Goal: Task Accomplishment & Management: Manage account settings

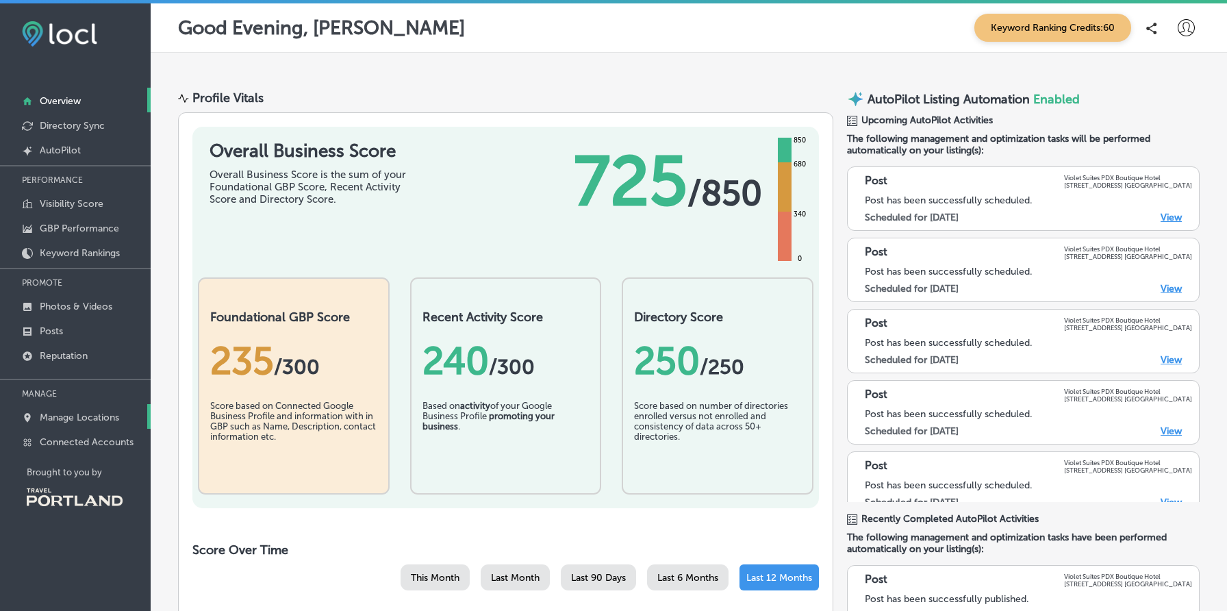
click at [91, 413] on p "Manage Locations" at bounding box center [79, 417] width 79 height 12
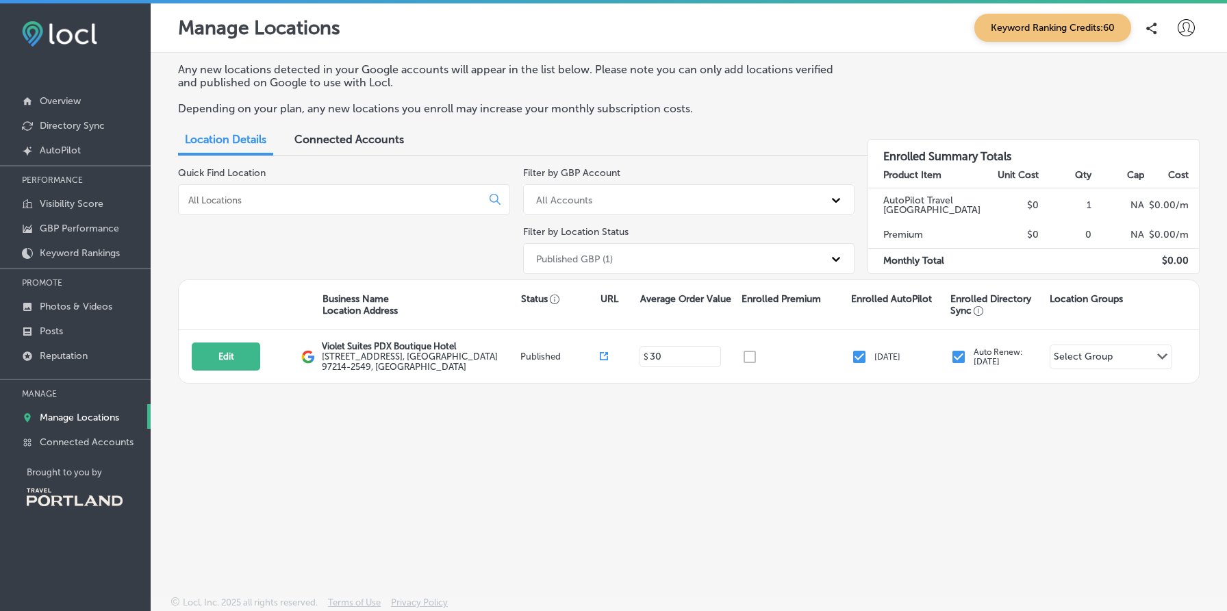
click at [364, 149] on div "Connected Accounts" at bounding box center [349, 140] width 130 height 29
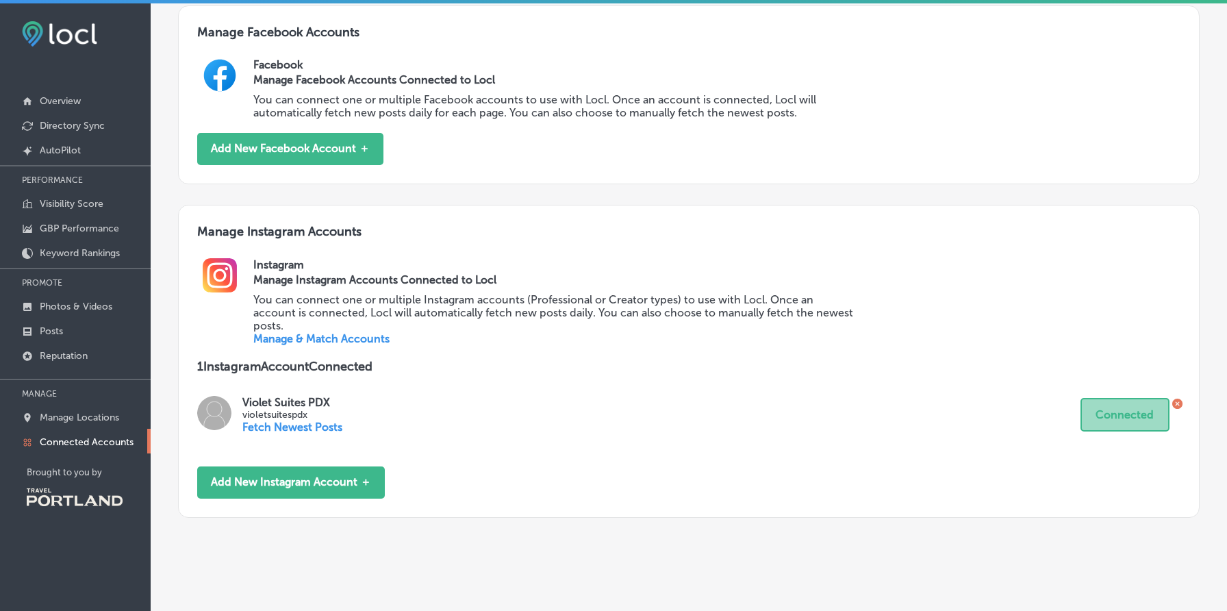
scroll to position [491, 0]
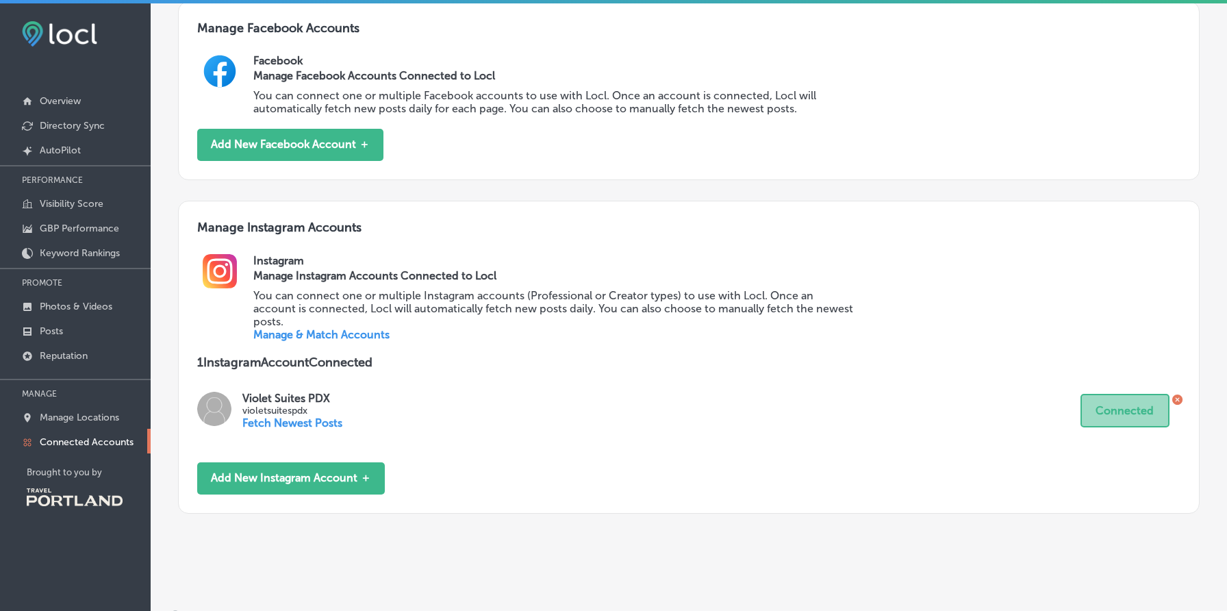
click at [357, 328] on link "Manage & Match Accounts" at bounding box center [321, 334] width 136 height 13
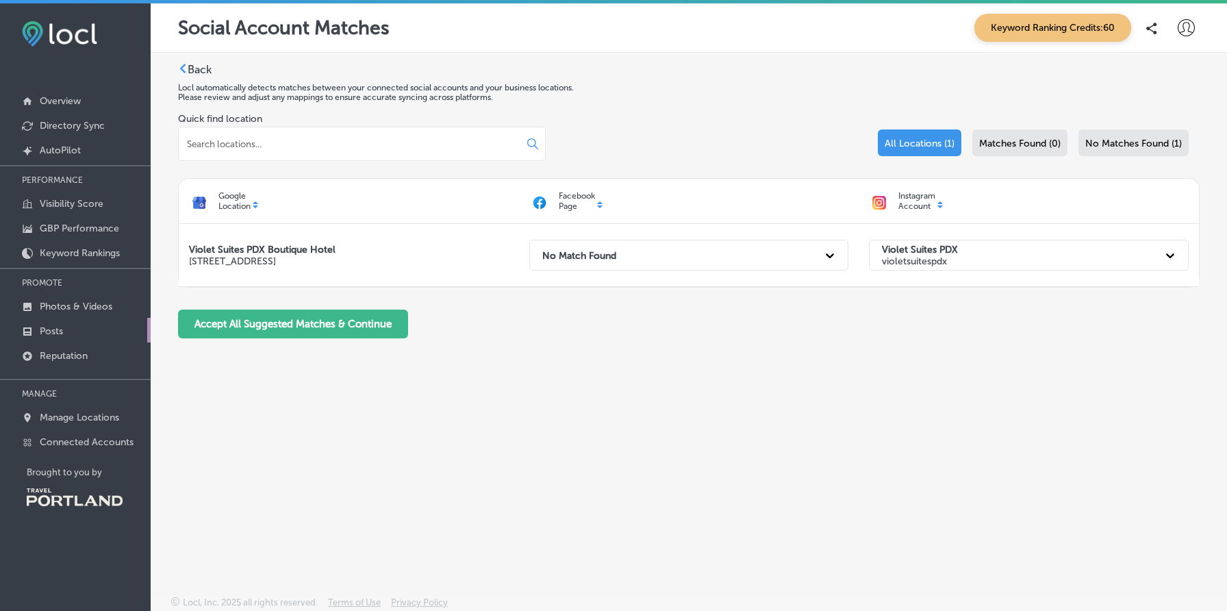
click at [81, 325] on link "Posts" at bounding box center [75, 330] width 151 height 25
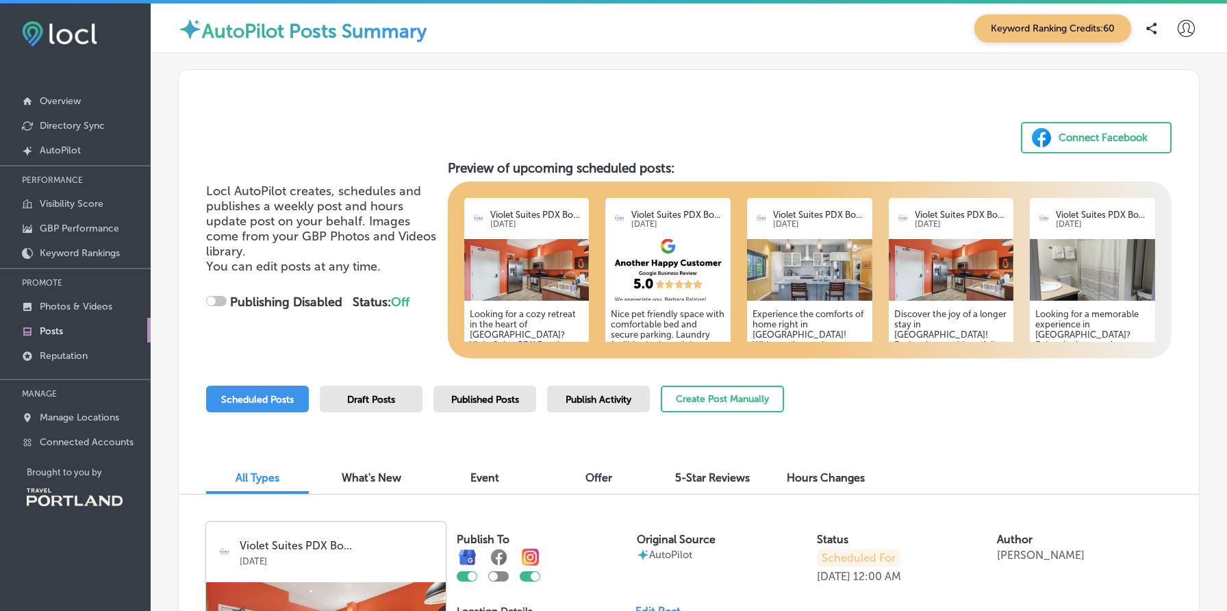
checkbox input "true"
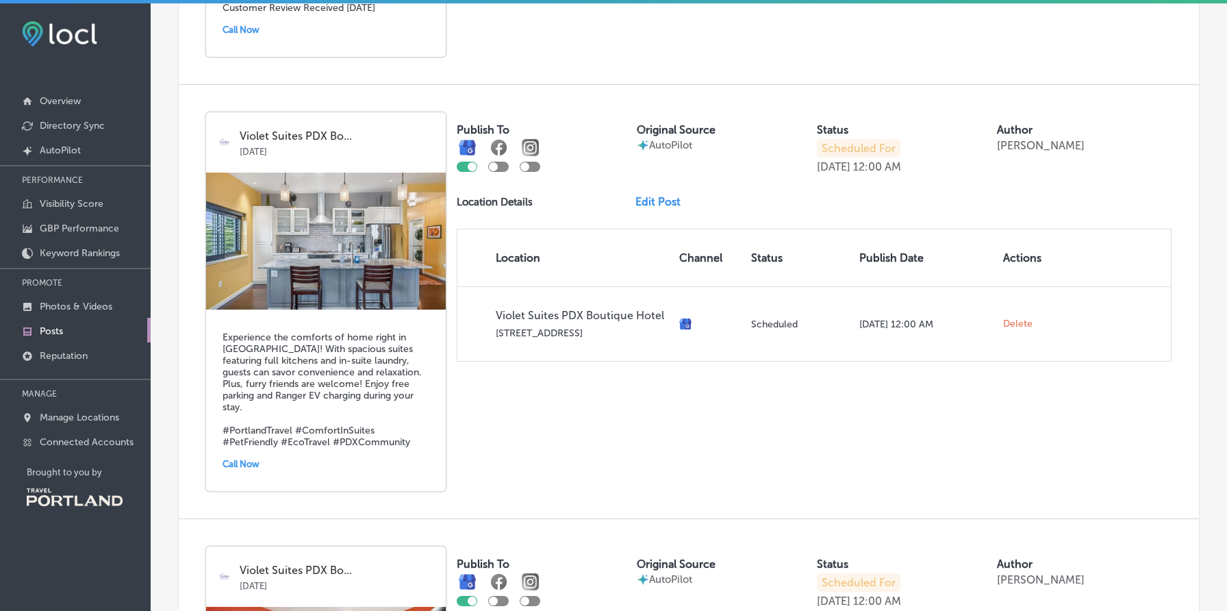
scroll to position [1240, 0]
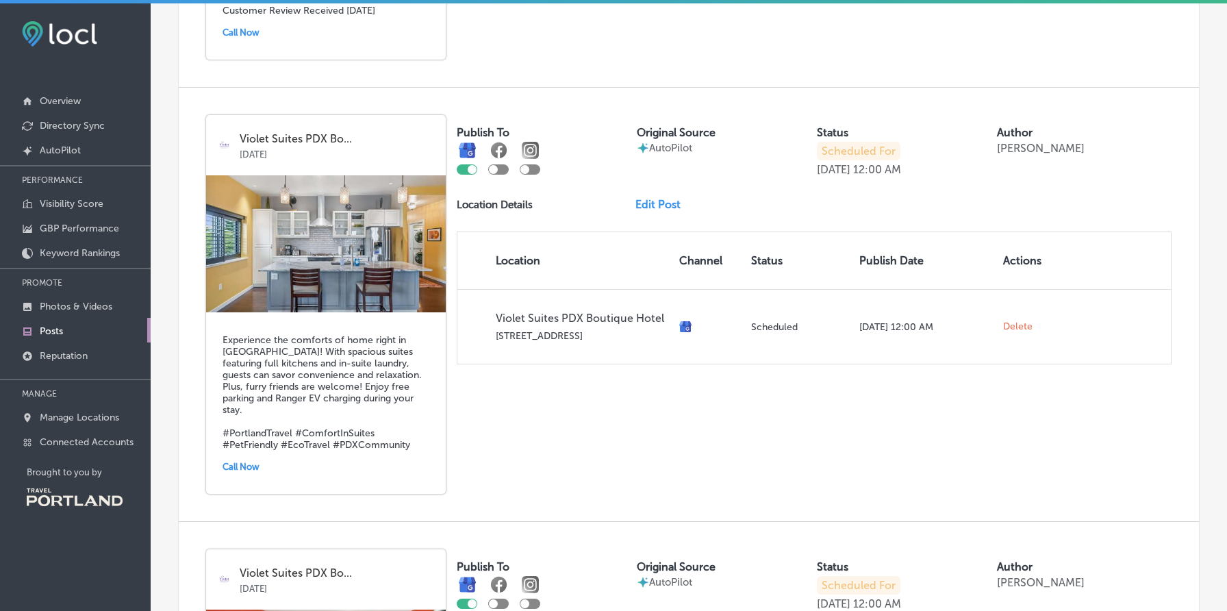
click at [339, 136] on p "Violet Suites PDX Bo..." at bounding box center [338, 139] width 196 height 12
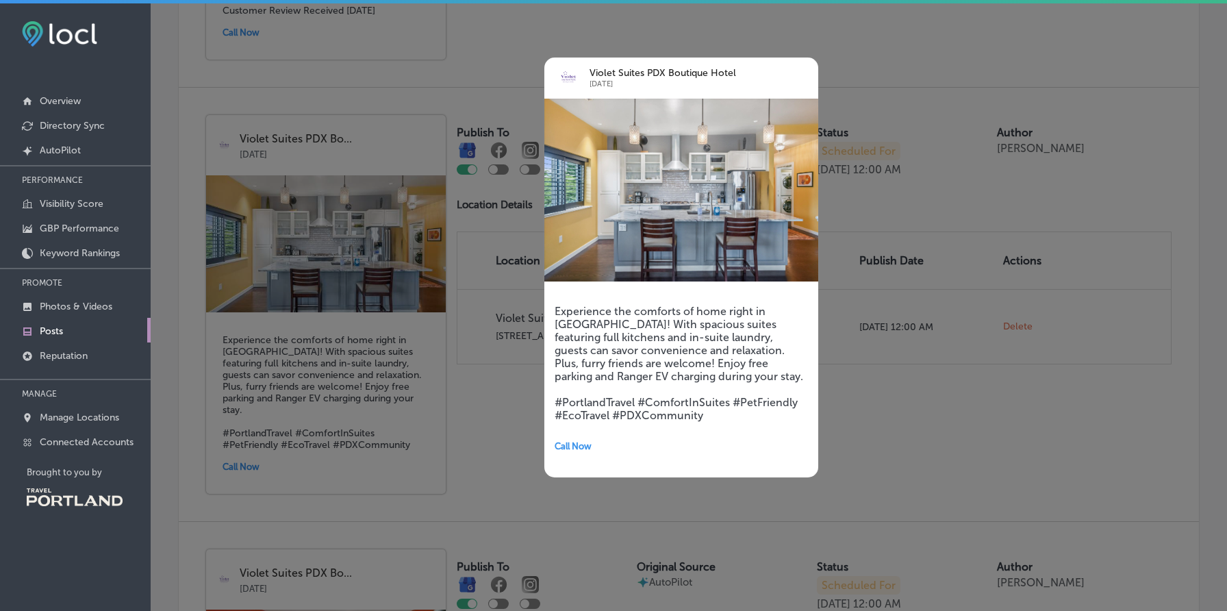
click at [373, 92] on div at bounding box center [613, 305] width 1227 height 611
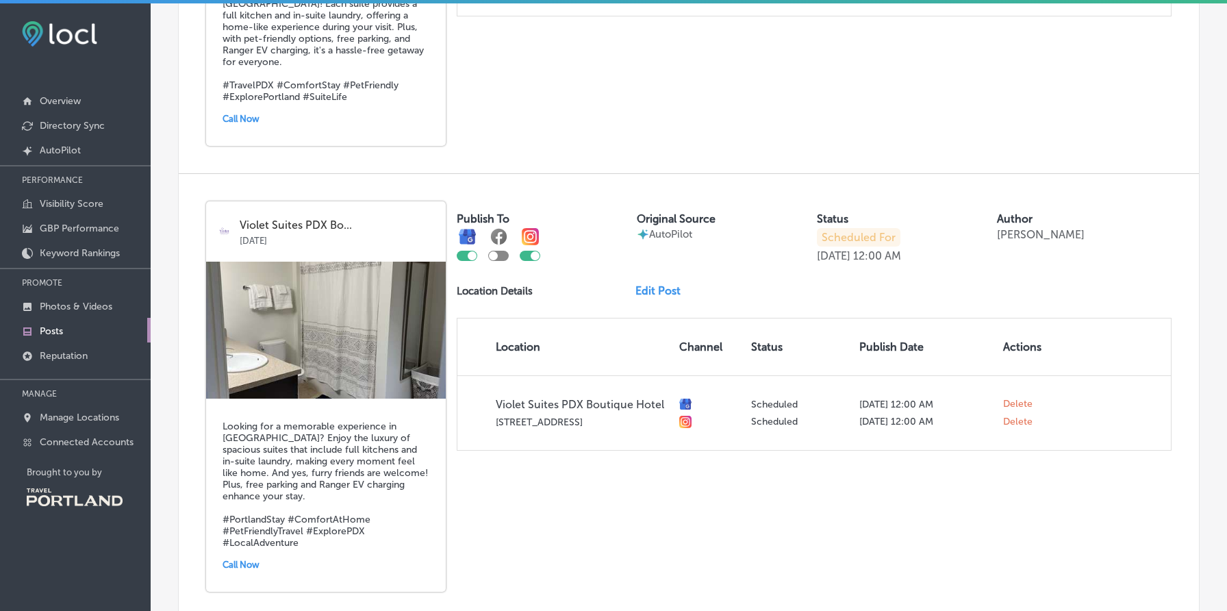
scroll to position [2030, 0]
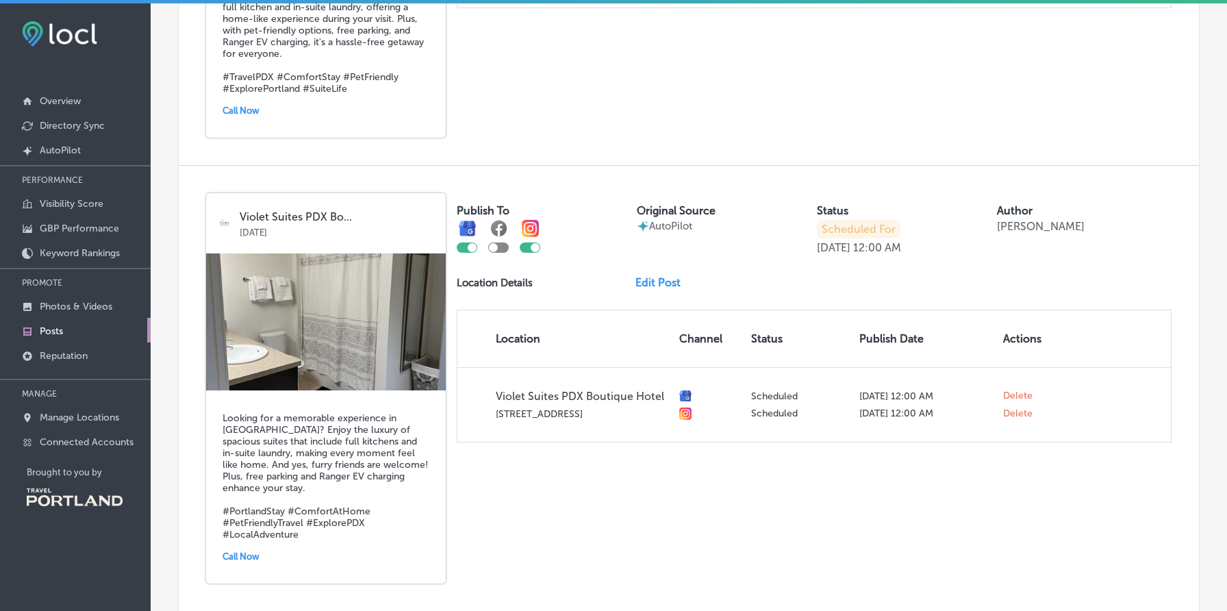
click at [357, 211] on p "Violet Suites PDX Bo..." at bounding box center [338, 217] width 196 height 12
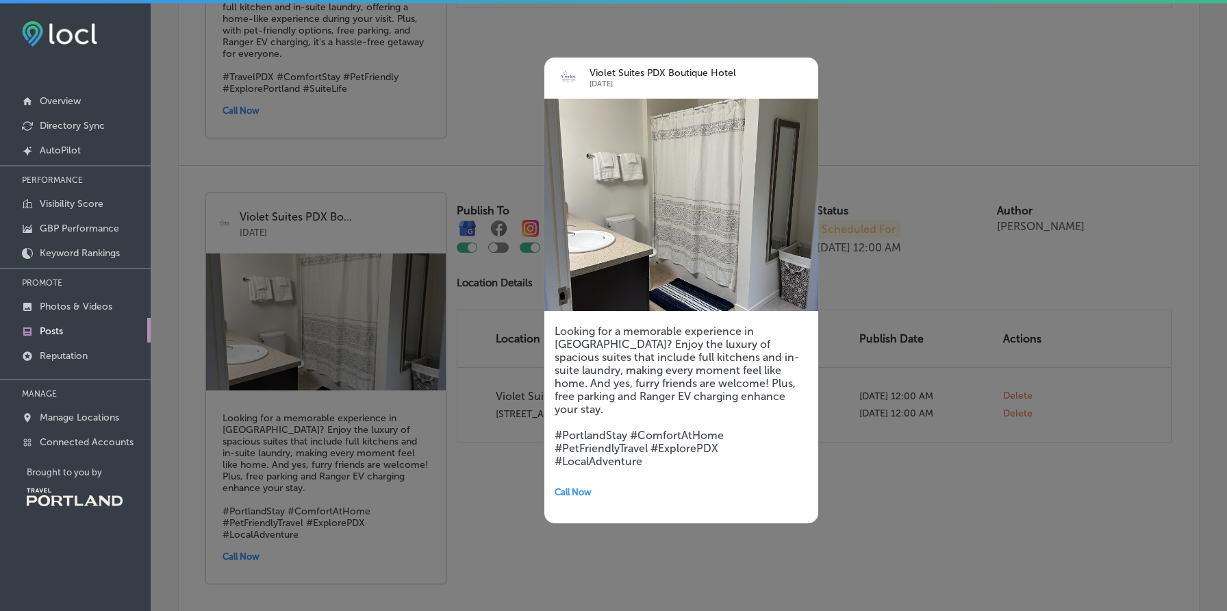
click at [913, 222] on div at bounding box center [613, 305] width 1227 height 611
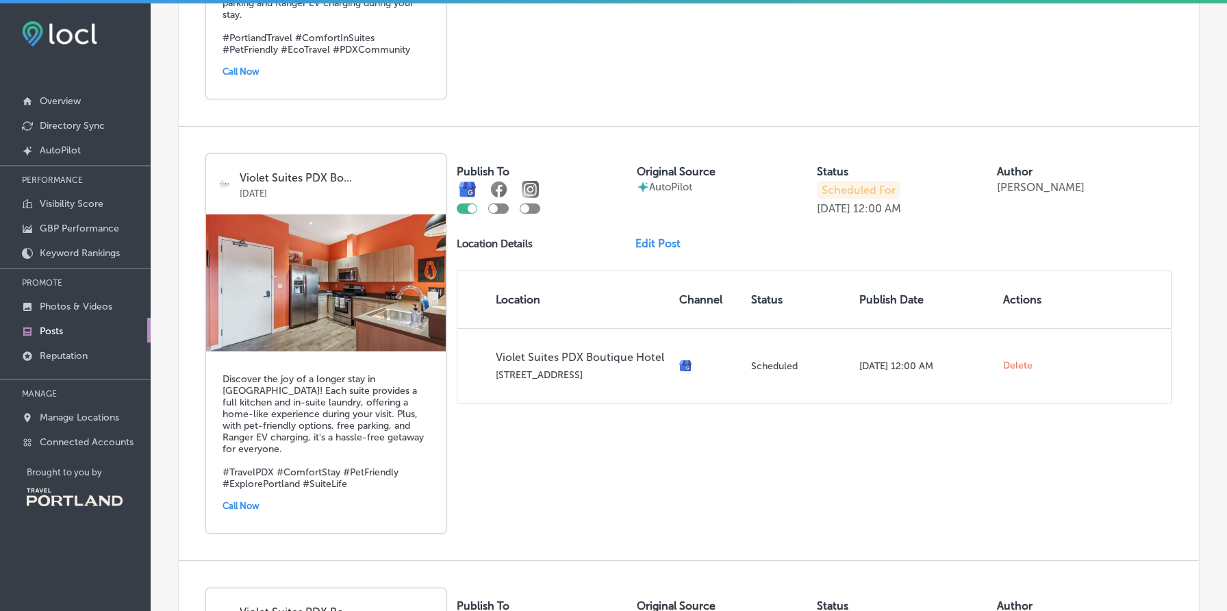
scroll to position [1611, 0]
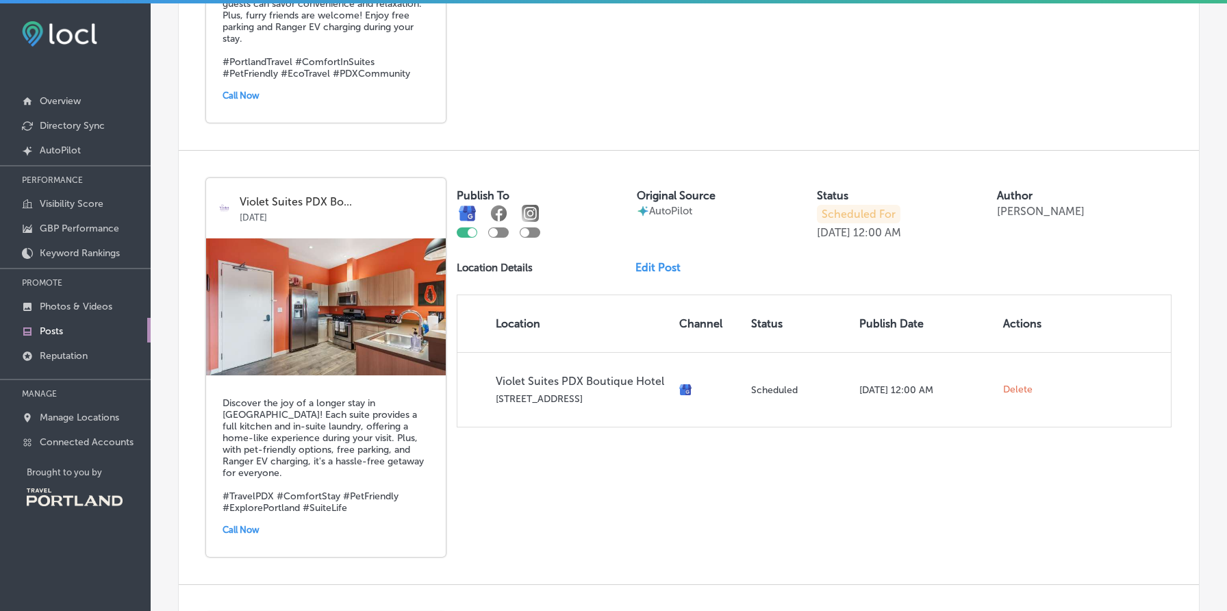
click at [661, 261] on link "Edit Post" at bounding box center [663, 267] width 56 height 13
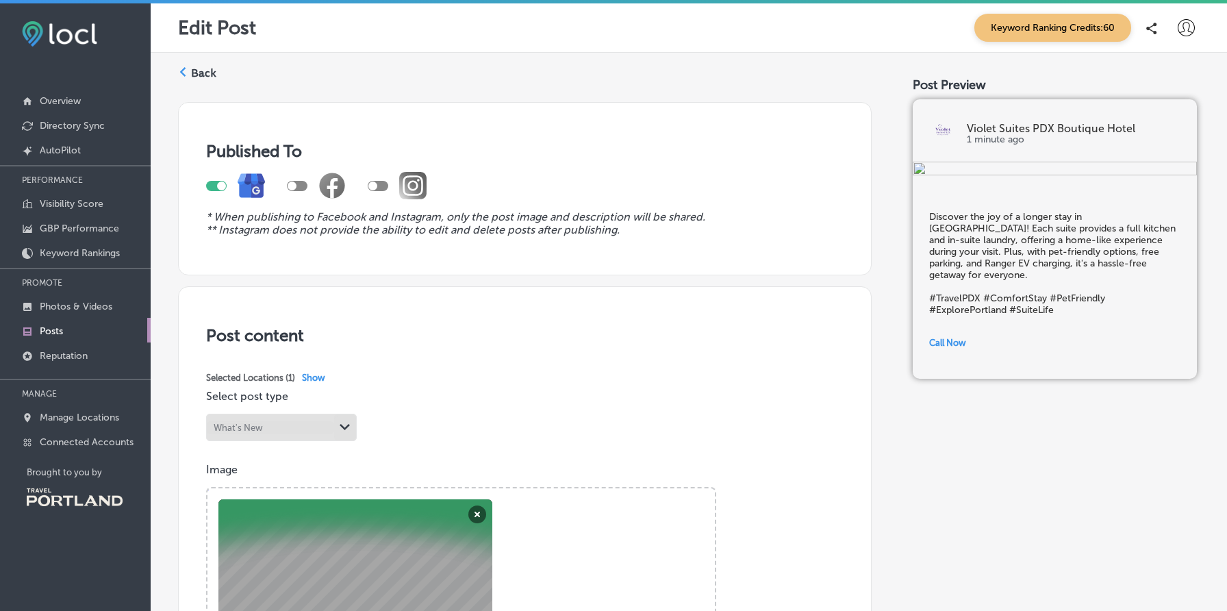
click at [201, 73] on label "Back" at bounding box center [203, 73] width 25 height 15
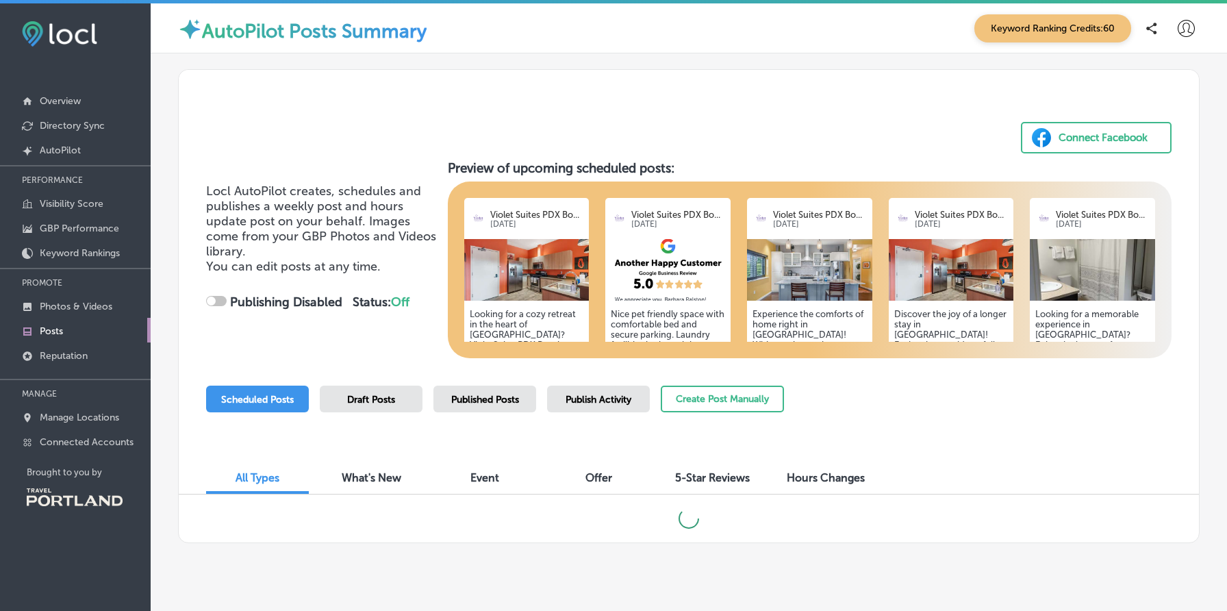
checkbox input "true"
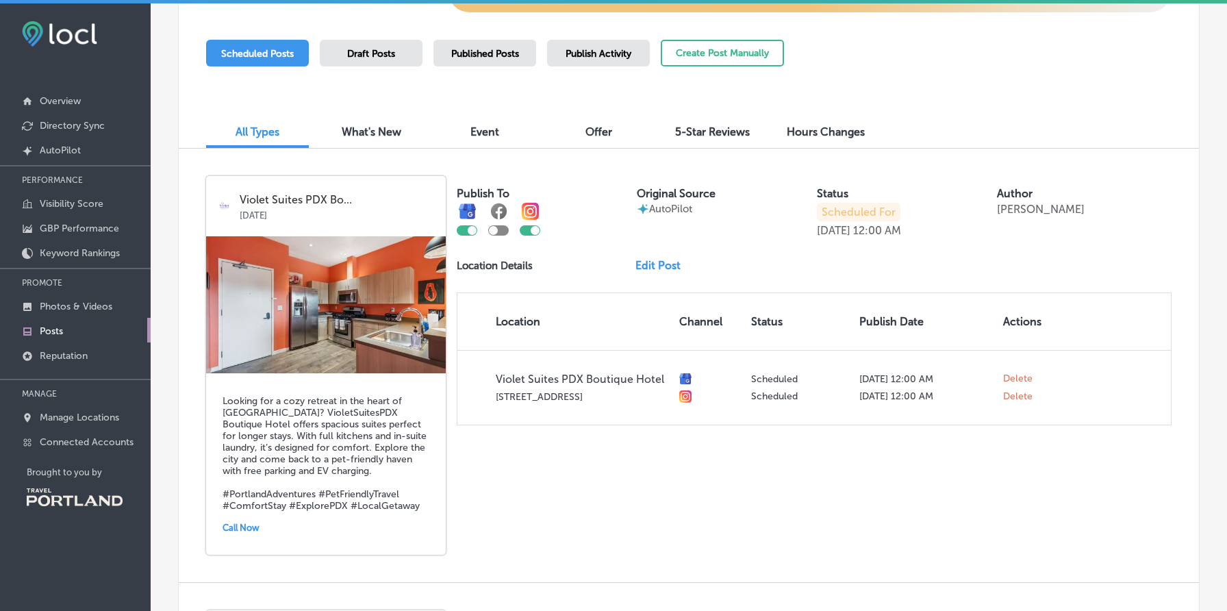
scroll to position [361, 0]
